Goal: Task Accomplishment & Management: Manage account settings

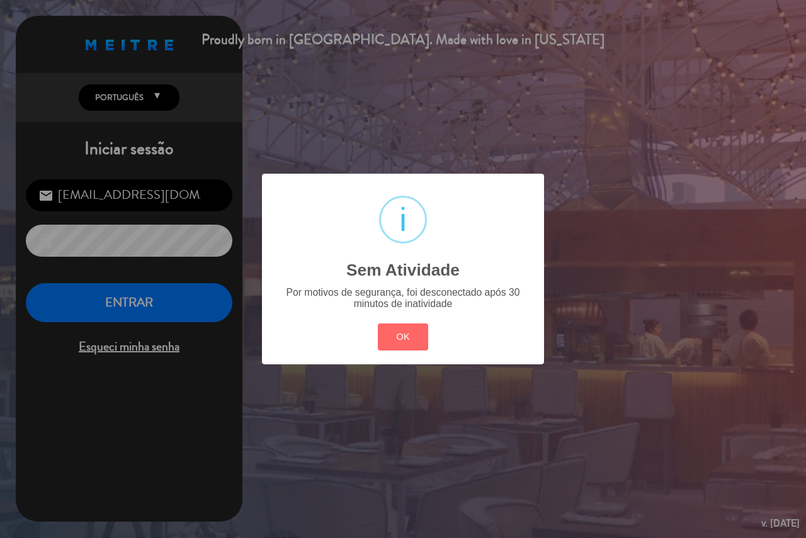
click at [405, 328] on button "OK" at bounding box center [403, 337] width 51 height 27
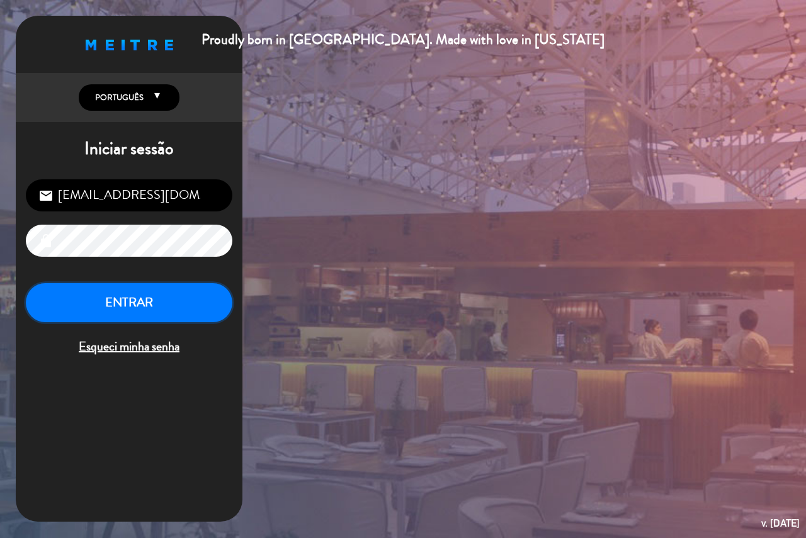
click at [222, 303] on button "ENTRAR" at bounding box center [129, 303] width 206 height 40
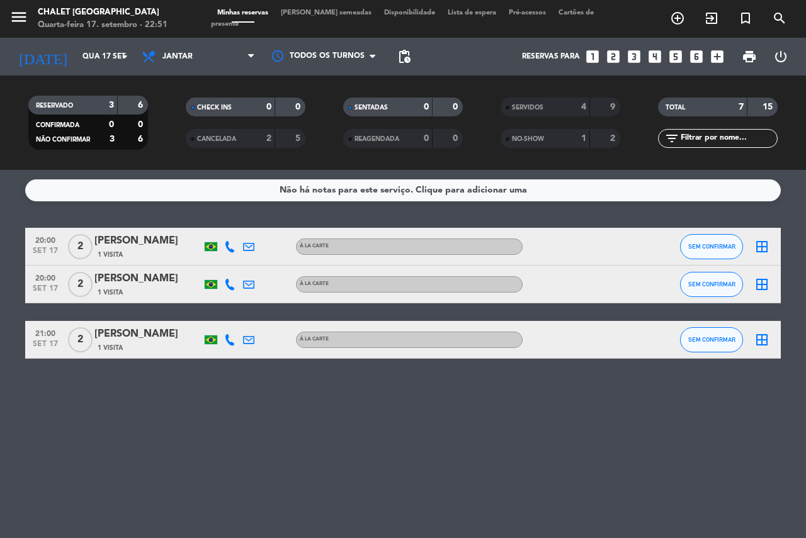
click at [174, 252] on div "1 Visita" at bounding box center [147, 254] width 107 height 11
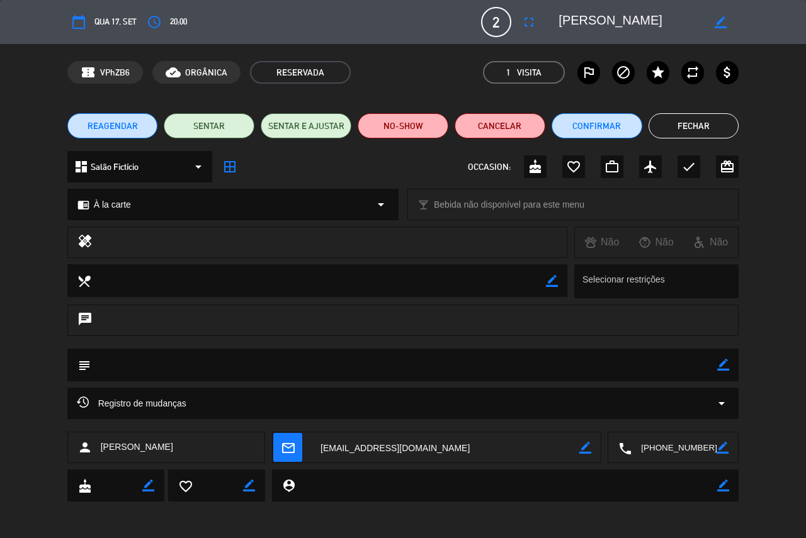
click at [719, 485] on icon "border_color" at bounding box center [723, 486] width 12 height 12
click at [421, 486] on textarea at bounding box center [506, 486] width 422 height 32
click at [356, 485] on textarea at bounding box center [506, 486] width 422 height 32
click at [410, 486] on textarea at bounding box center [506, 486] width 422 height 32
type textarea "[DATE] não compareceu"
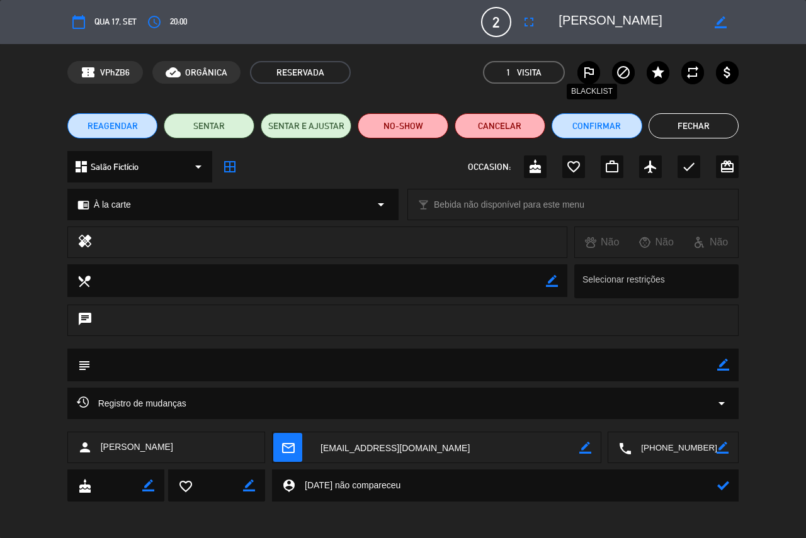
click at [590, 72] on icon "outlined_flag" at bounding box center [588, 72] width 15 height 15
click at [429, 132] on button "NO-SHOW" at bounding box center [403, 125] width 91 height 25
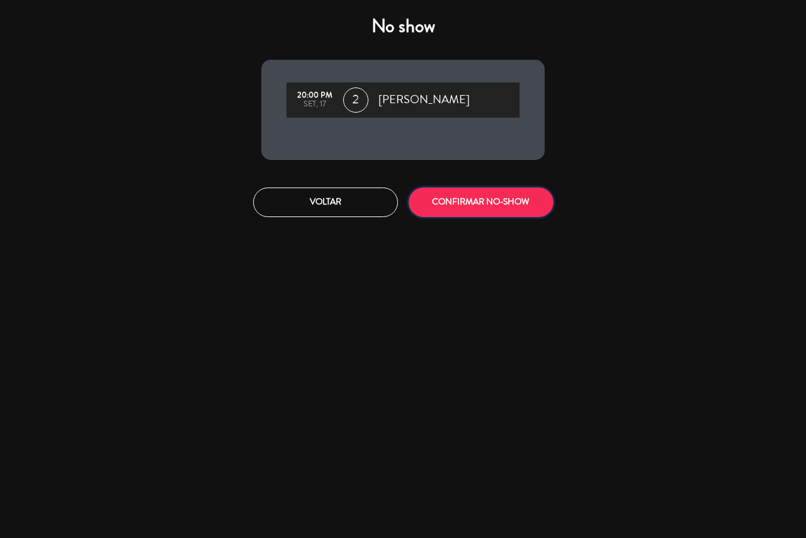
click at [512, 205] on button "CONFIRMAR NO-SHOW" at bounding box center [481, 203] width 145 height 30
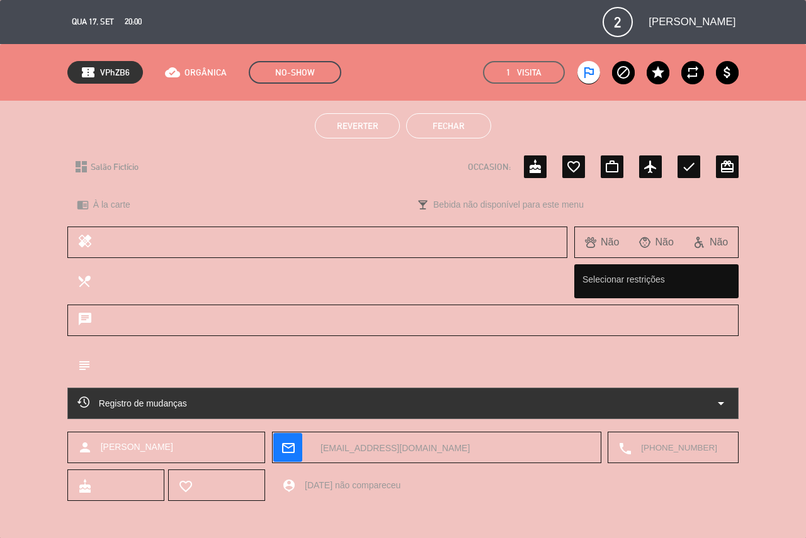
click at [424, 125] on button "Fechar" at bounding box center [448, 125] width 85 height 25
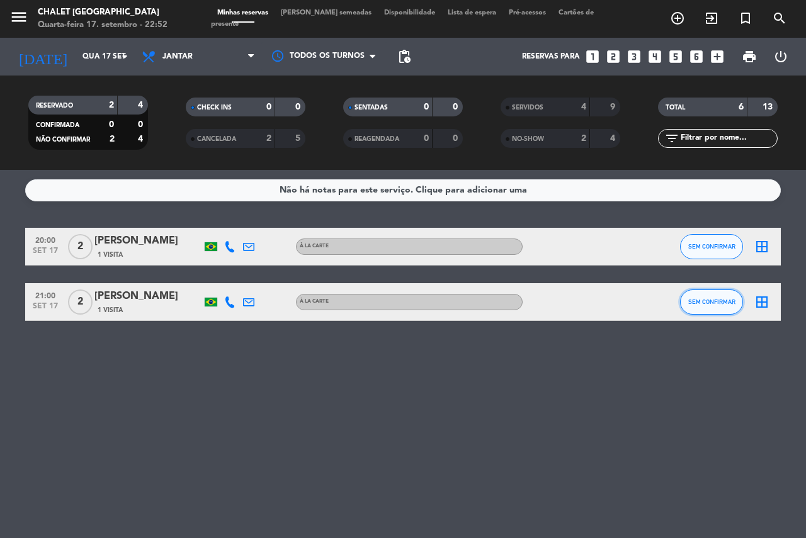
click at [711, 310] on button "SEM CONFIRMAR" at bounding box center [711, 302] width 63 height 25
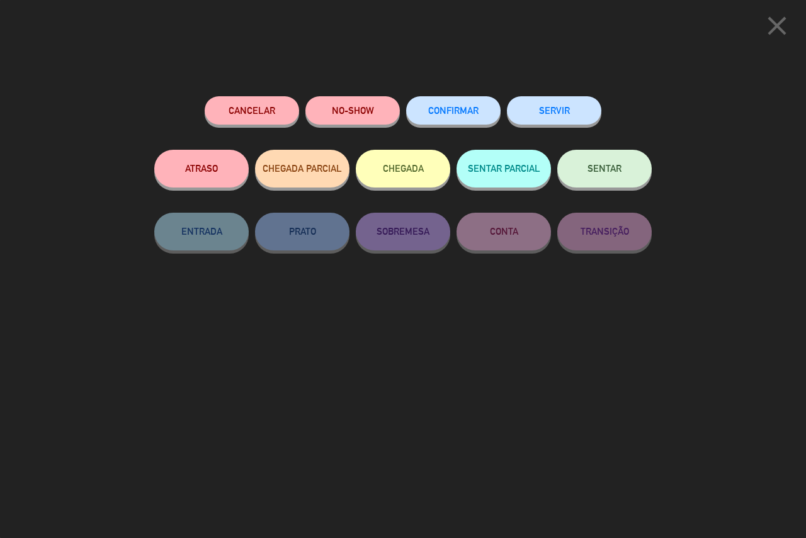
click at [549, 117] on button "SERVIR" at bounding box center [554, 110] width 94 height 28
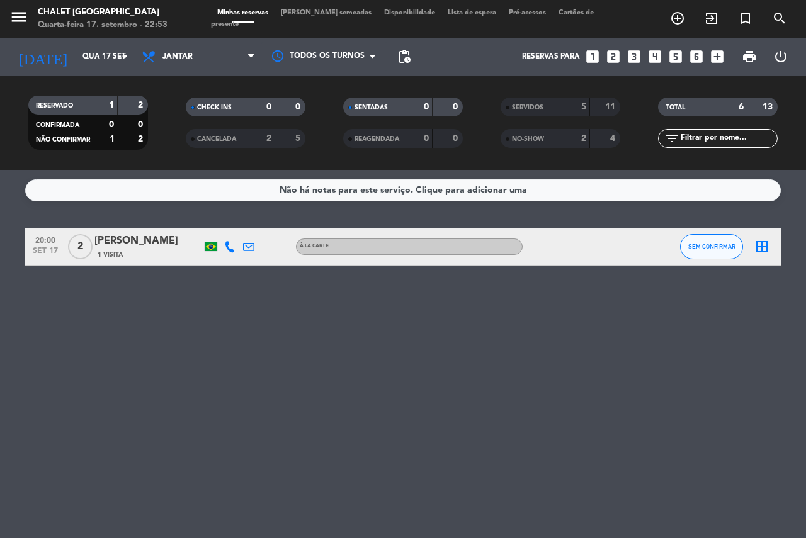
click at [184, 248] on div "[PERSON_NAME]" at bounding box center [147, 241] width 107 height 16
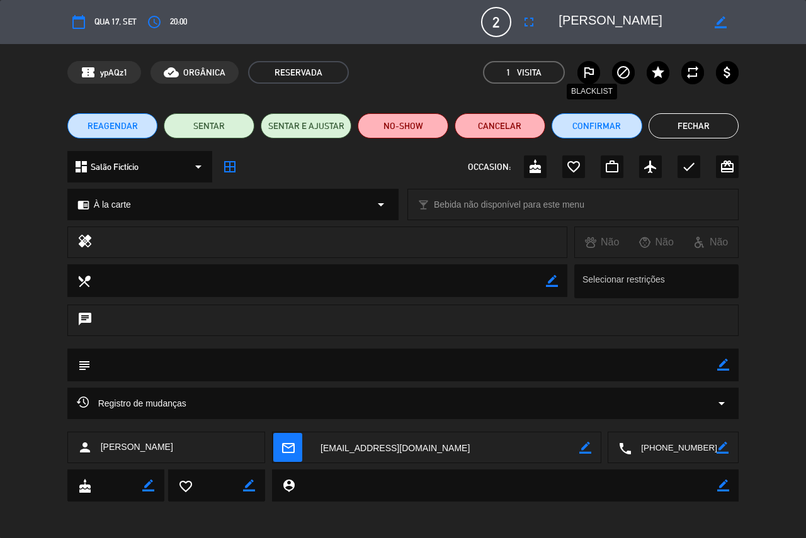
click at [595, 77] on icon "outlined_flag" at bounding box center [588, 72] width 15 height 15
click at [422, 480] on textarea at bounding box center [506, 486] width 422 height 32
click at [720, 484] on icon "border_color" at bounding box center [723, 486] width 12 height 12
type textarea "[DATE] não compareceu"
click at [409, 123] on button "NO-SHOW" at bounding box center [403, 125] width 91 height 25
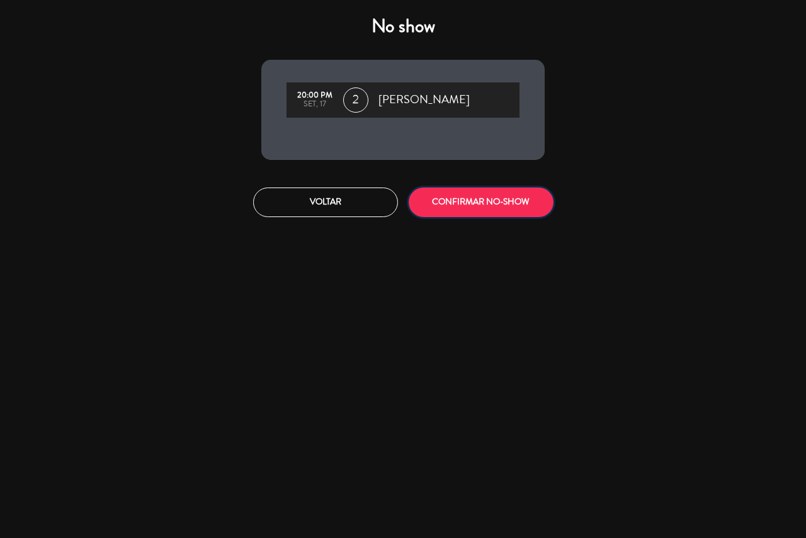
click at [463, 212] on button "CONFIRMAR NO-SHOW" at bounding box center [481, 203] width 145 height 30
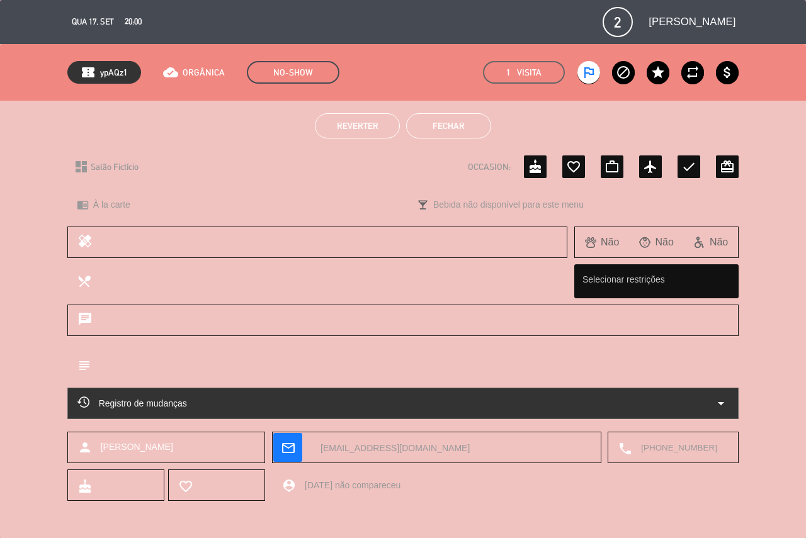
click at [412, 121] on button "Fechar" at bounding box center [448, 125] width 85 height 25
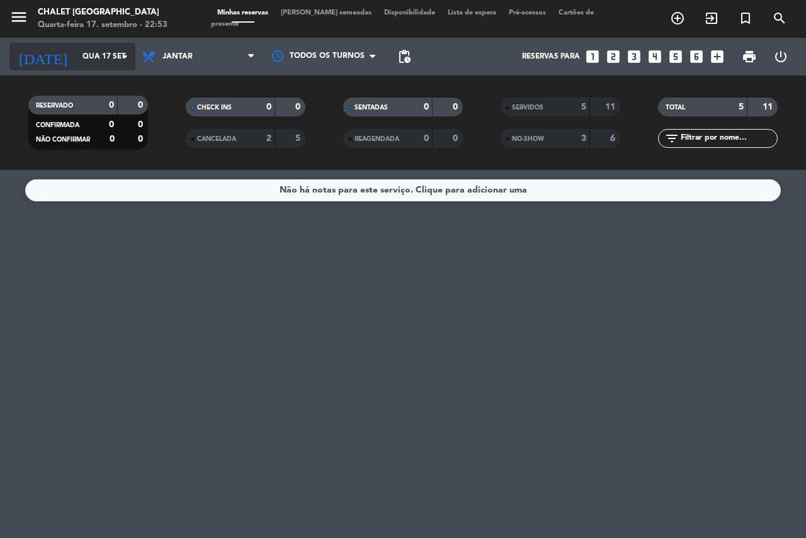
click at [78, 65] on input "Qua 17 set" at bounding box center [126, 56] width 100 height 21
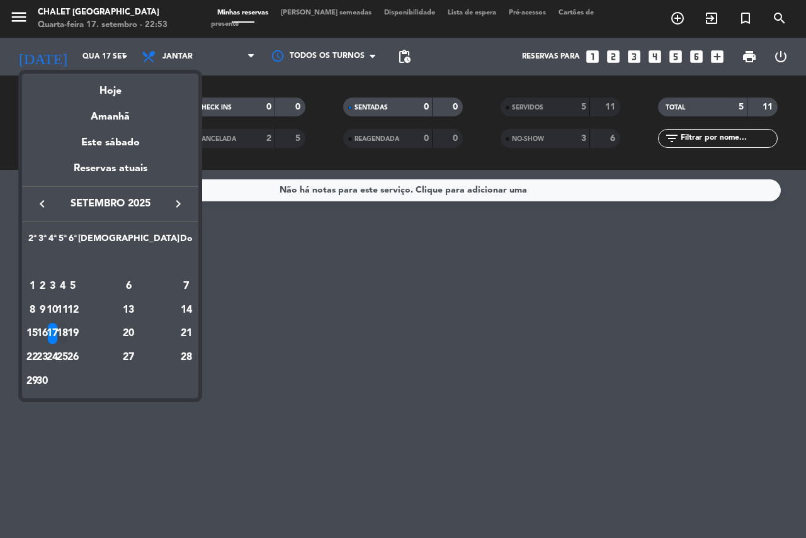
click at [67, 336] on div "18" at bounding box center [62, 333] width 9 height 21
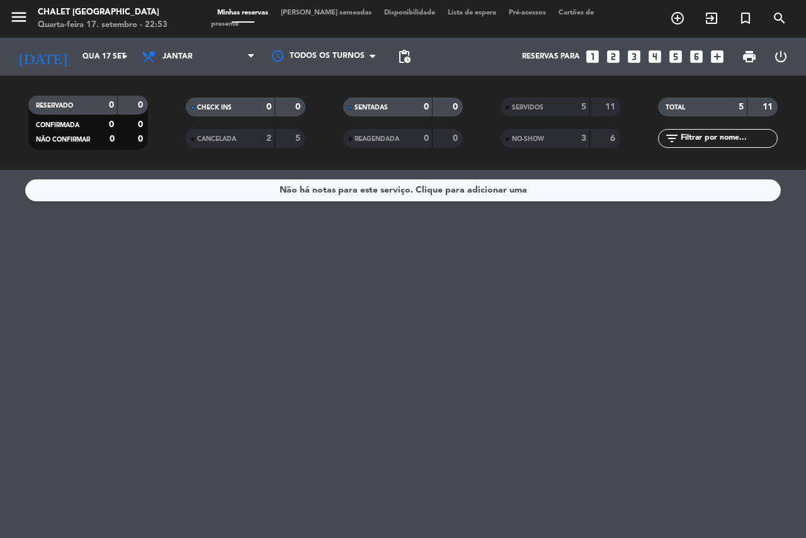
type input "Qui 18 set"
